Goal: Task Accomplishment & Management: Use online tool/utility

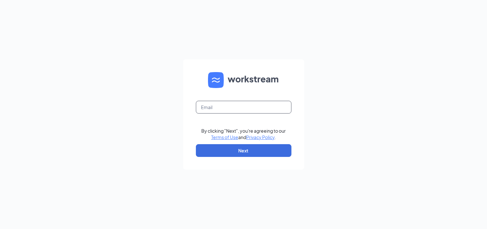
click at [216, 107] on input "text" at bounding box center [244, 107] width 96 height 13
type input "bobby.bird@cfafranchisee.com"
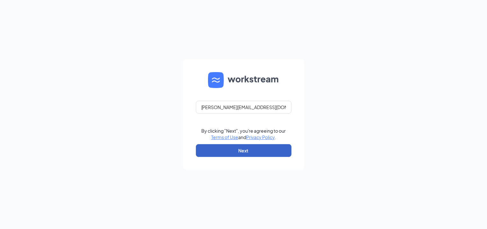
click at [240, 148] on button "Next" at bounding box center [244, 150] width 96 height 13
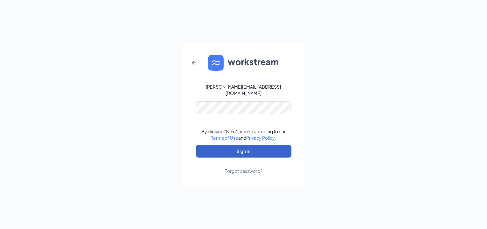
click at [237, 146] on button "Sign In" at bounding box center [244, 151] width 96 height 13
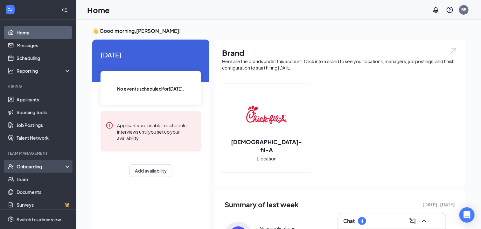
click at [60, 166] on div "Onboarding" at bounding box center [41, 166] width 49 height 6
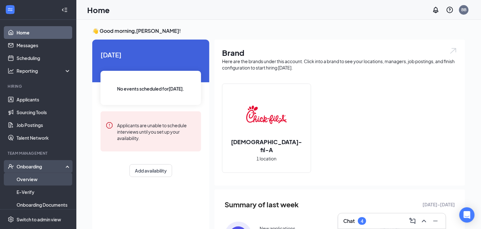
click at [32, 176] on link "Overview" at bounding box center [44, 179] width 54 height 13
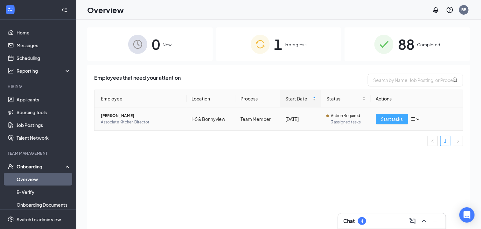
click at [393, 117] on span "Start tasks" at bounding box center [392, 118] width 22 height 7
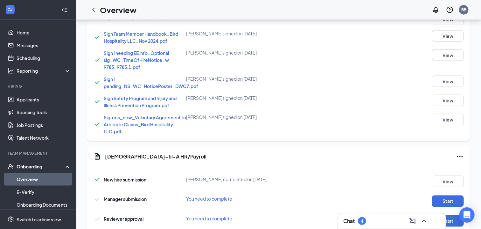
scroll to position [376, 0]
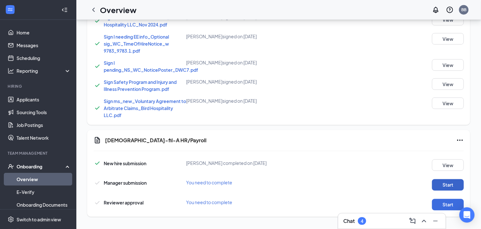
click at [450, 184] on button "Start" at bounding box center [448, 184] width 32 height 11
click at [446, 201] on button "Start" at bounding box center [448, 204] width 32 height 11
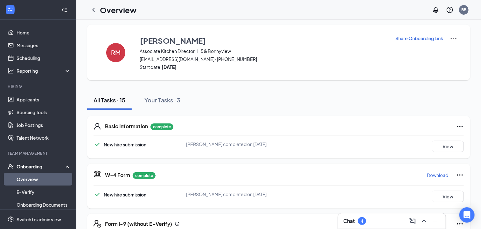
scroll to position [0, 0]
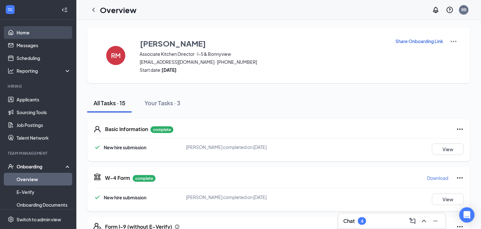
click at [24, 33] on link "Home" at bounding box center [44, 32] width 54 height 13
